Goal: Task Accomplishment & Management: Use online tool/utility

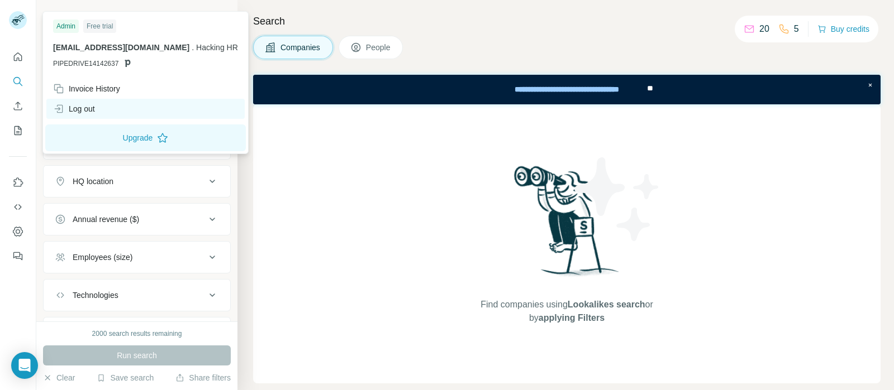
click at [85, 110] on div "Log out" at bounding box center [74, 108] width 42 height 11
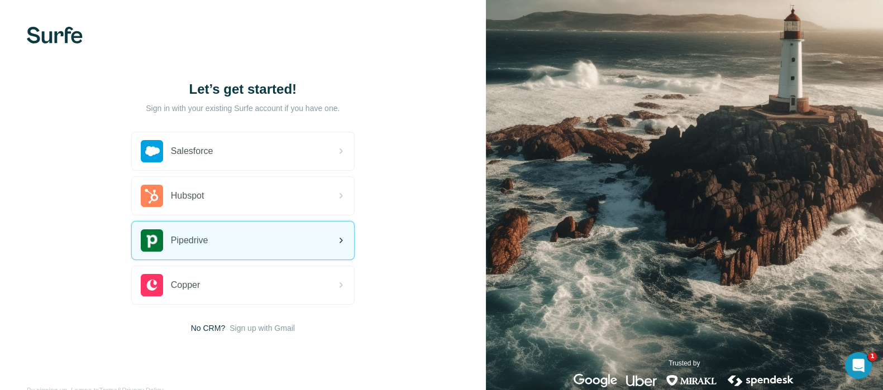
click at [254, 238] on div "Pipedrive" at bounding box center [243, 241] width 222 height 38
click at [335, 238] on icon at bounding box center [340, 240] width 13 height 13
